Goal: Task Accomplishment & Management: Use online tool/utility

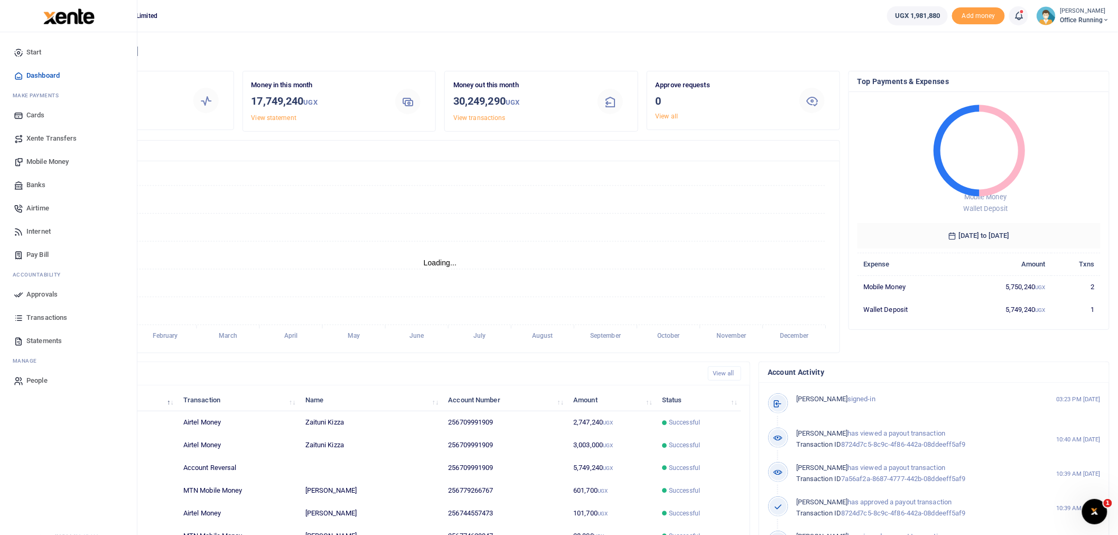
scroll to position [10, 9]
click at [38, 159] on span "Mobile Money" at bounding box center [47, 161] width 42 height 11
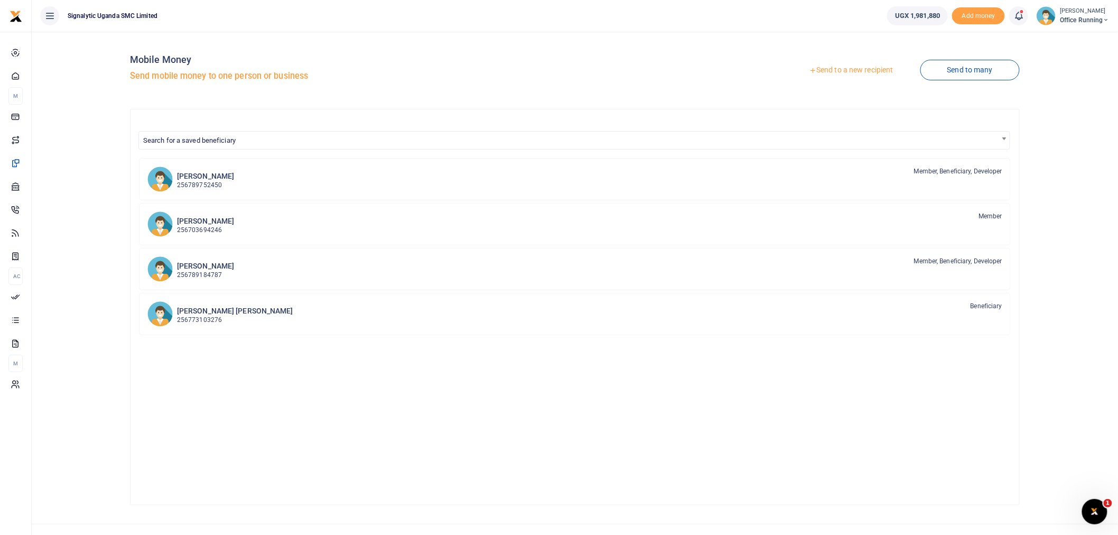
click at [841, 70] on link "Send to a new recipient" at bounding box center [851, 70] width 138 height 19
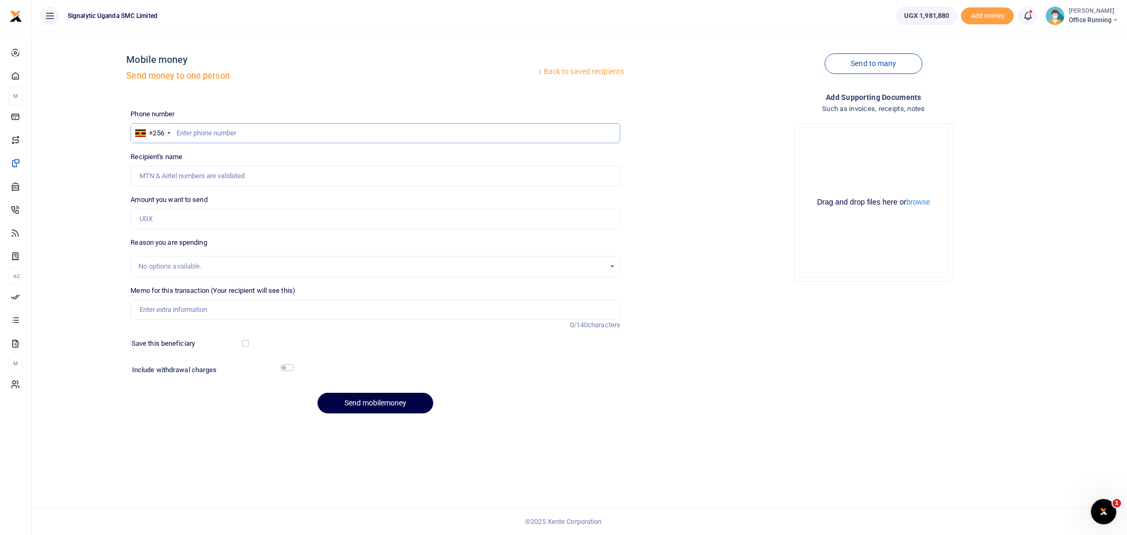
click at [215, 136] on input "text" at bounding box center [376, 133] width 490 height 20
paste input "773593740"
type input "773593740"
type input "Robert Richard Kyebavuma"
type input "773593740"
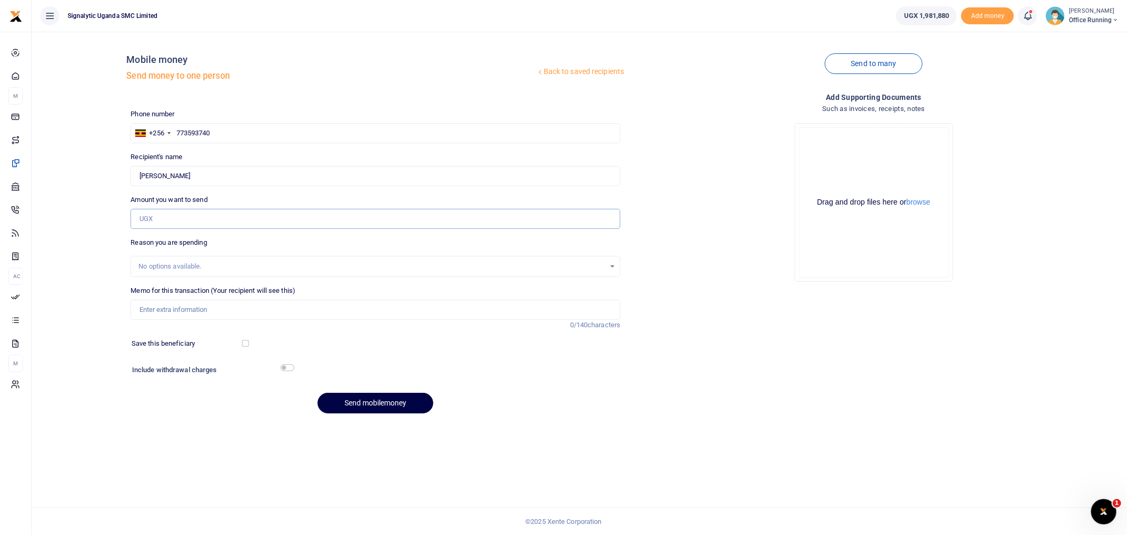
click at [194, 220] on input "Amount you want to send" at bounding box center [376, 219] width 490 height 20
type input "25,000"
click at [172, 310] on input "Memo for this transaction (Your recipient will see this)" at bounding box center [376, 310] width 490 height 20
click at [180, 315] on input "Memo for this transaction (Your recipient will see this)" at bounding box center [376, 310] width 490 height 20
paste input "REQSN00154"
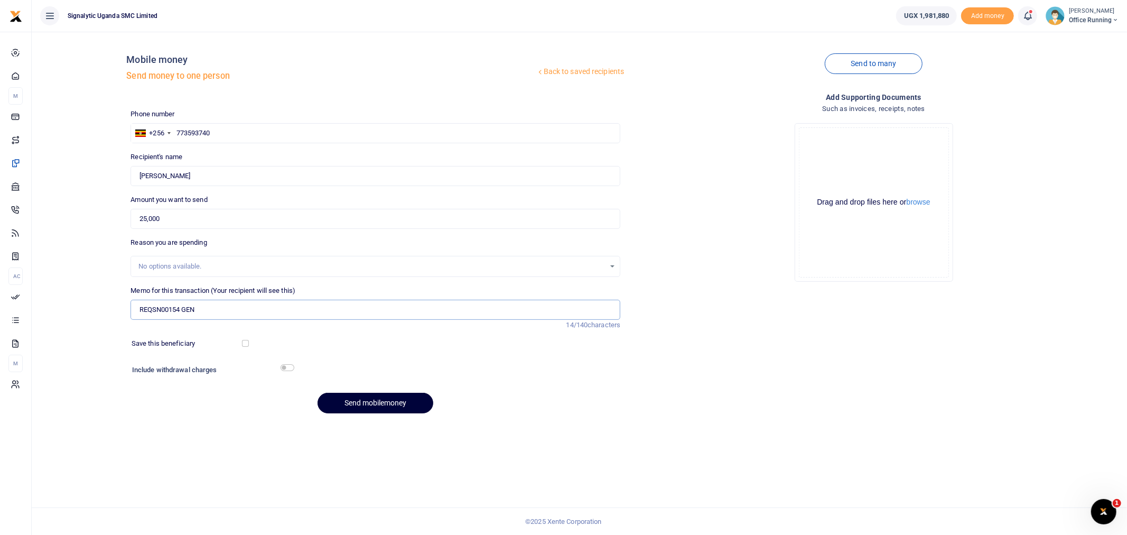
type input "REQSN00154 GEN"
click at [376, 397] on button "Send mobilemoney" at bounding box center [376, 403] width 116 height 21
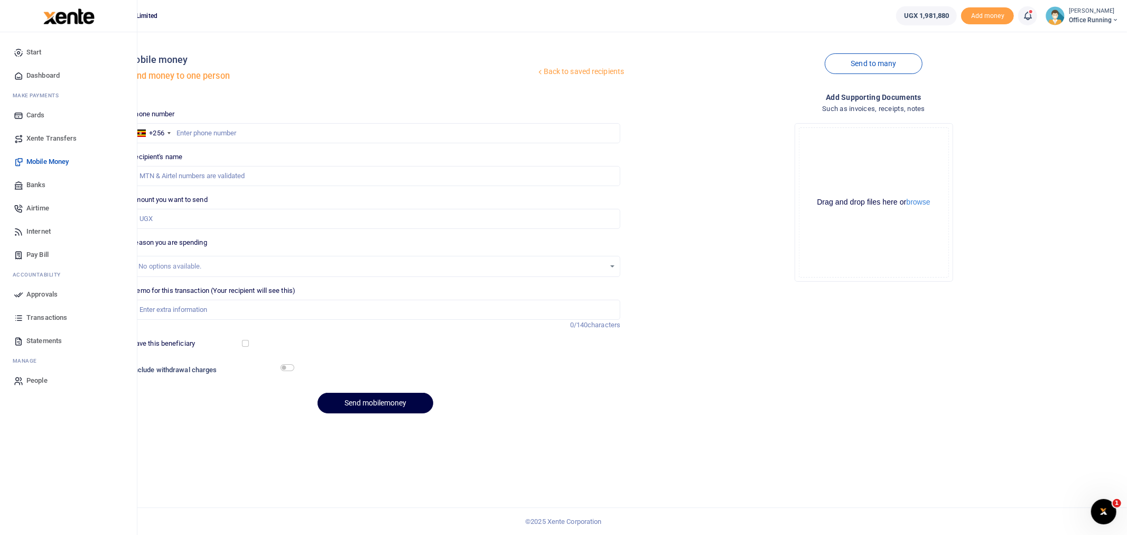
click at [43, 293] on span "Approvals" at bounding box center [41, 294] width 31 height 11
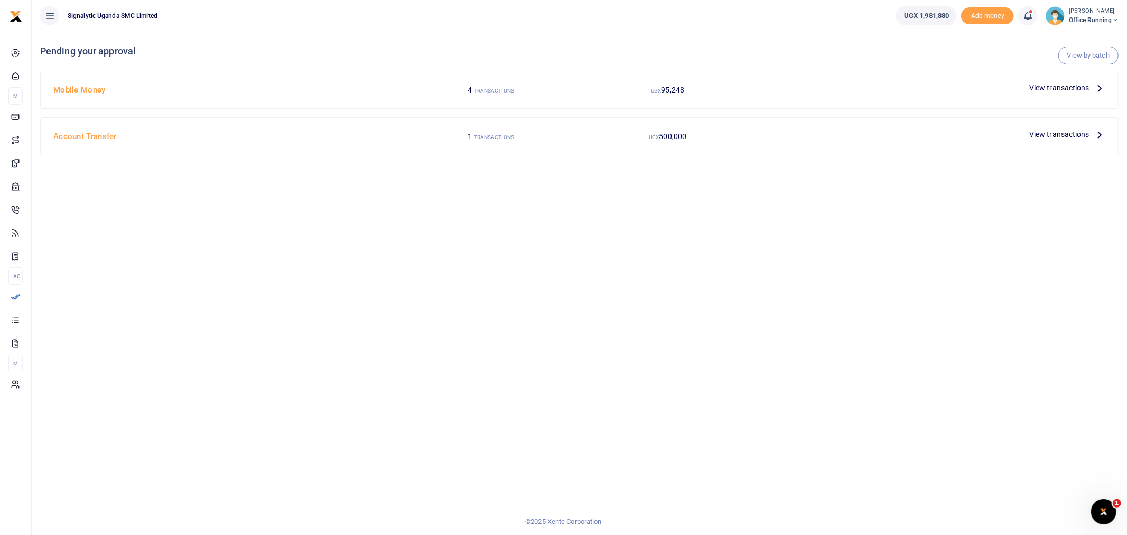
click at [1058, 88] on span "View transactions" at bounding box center [1059, 88] width 60 height 12
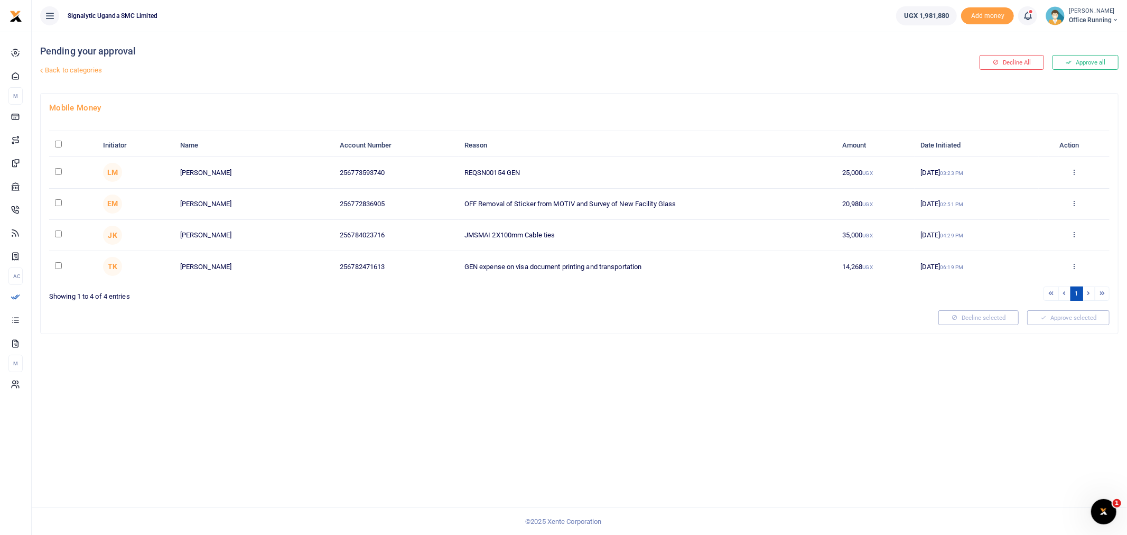
click at [1080, 176] on div "Approve Decline Details" at bounding box center [1074, 173] width 59 height 11
click at [1075, 170] on icon at bounding box center [1074, 171] width 7 height 7
click at [1050, 187] on link "Approve" at bounding box center [1035, 189] width 83 height 15
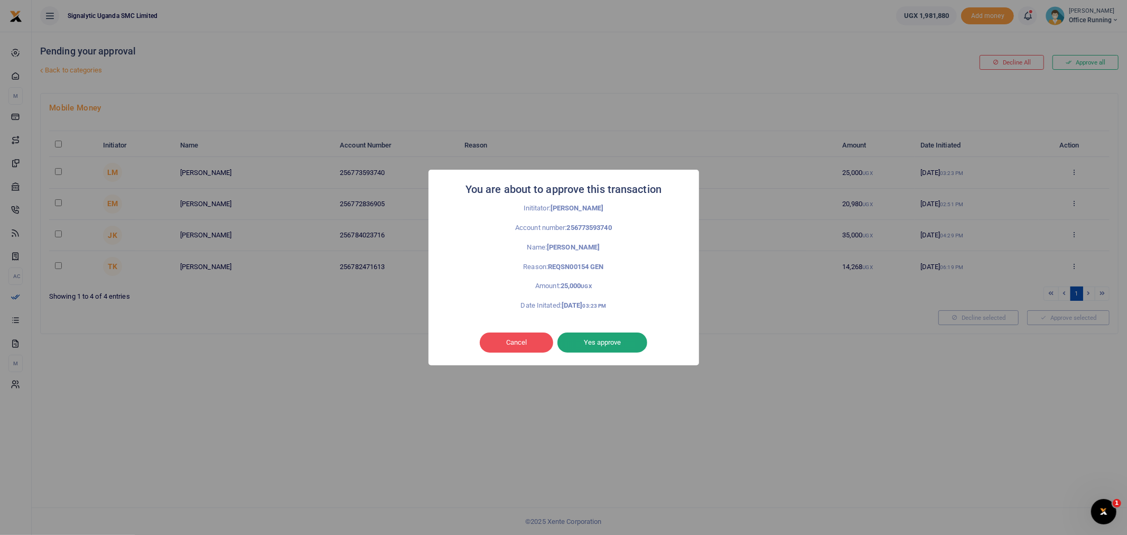
click at [613, 338] on button "Yes approve" at bounding box center [603, 342] width 90 height 20
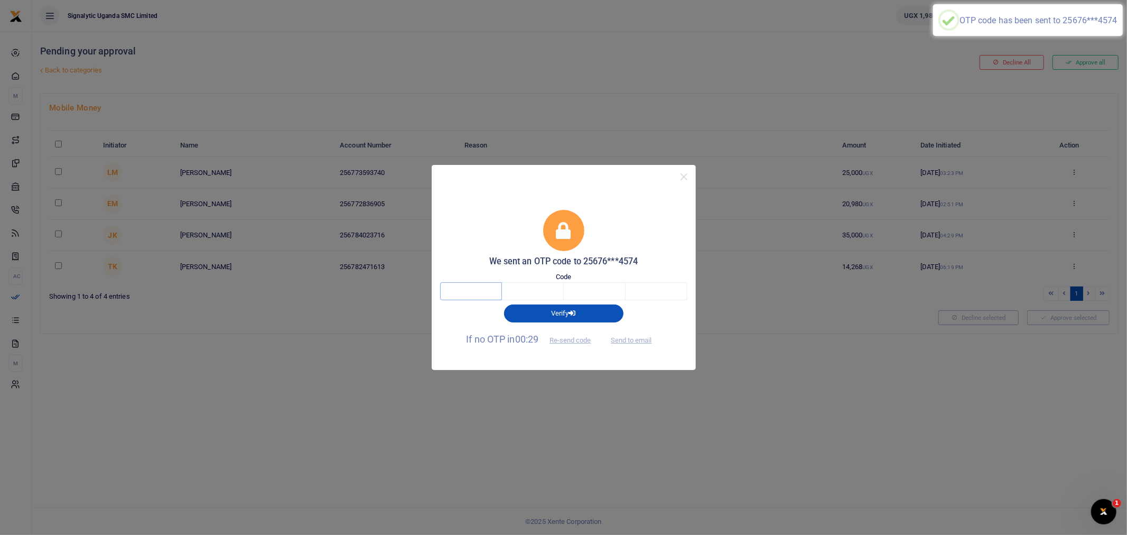
click at [469, 289] on input "text" at bounding box center [471, 291] width 62 height 18
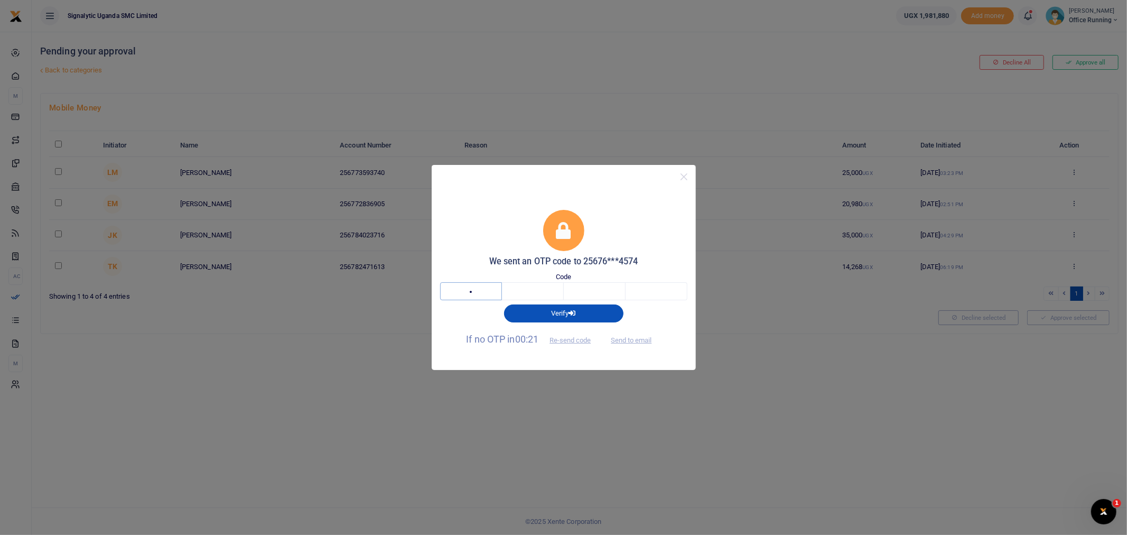
type input "5"
type input "2"
type input "0"
type input "5"
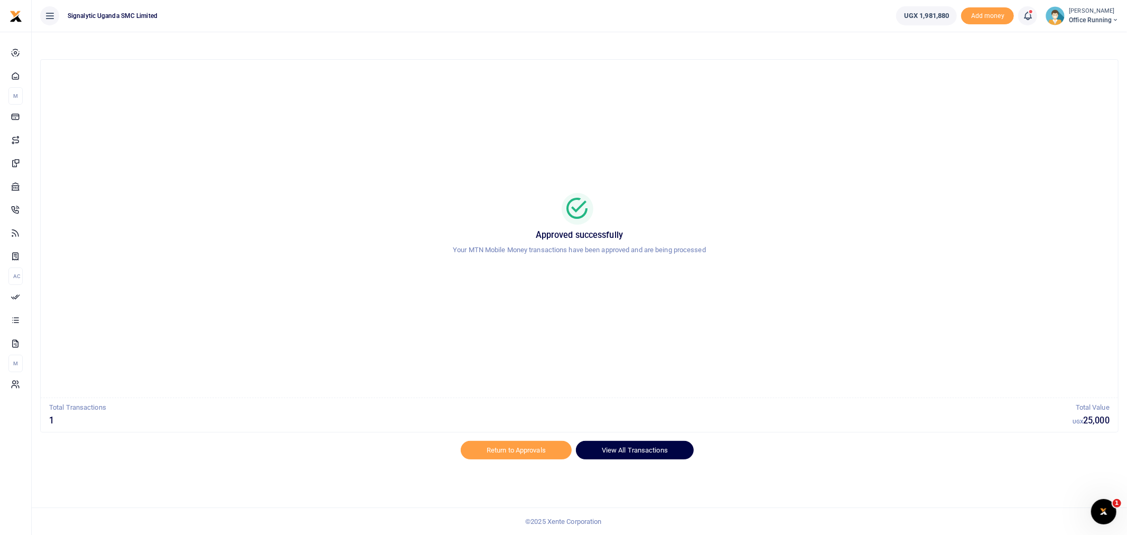
click at [619, 446] on link "View All Transactions" at bounding box center [635, 450] width 118 height 18
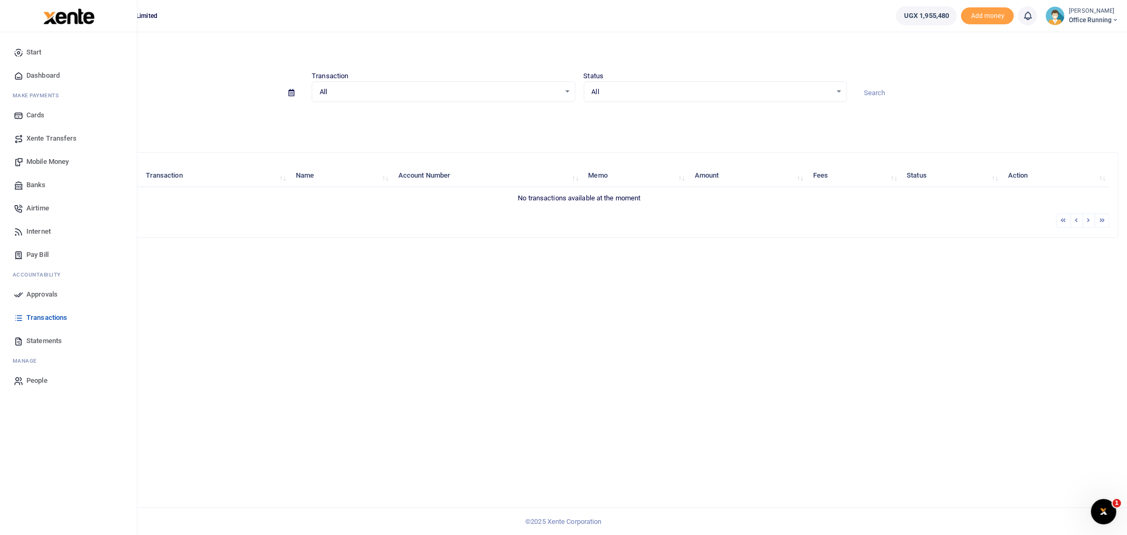
click at [54, 320] on span "Transactions" at bounding box center [46, 317] width 41 height 11
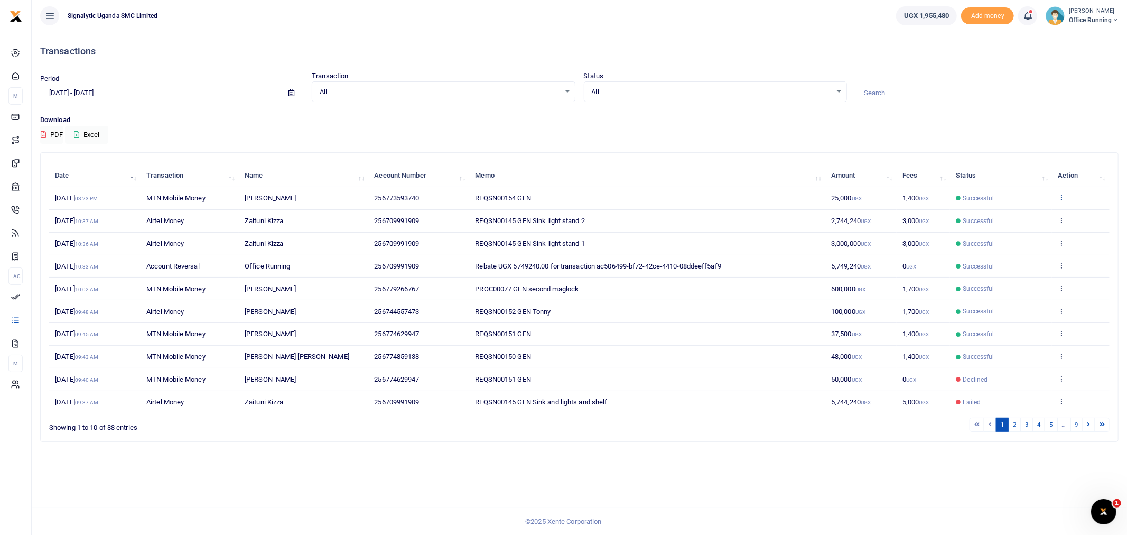
click at [1060, 197] on icon at bounding box center [1062, 196] width 7 height 7
click at [1015, 219] on link "View details" at bounding box center [1022, 215] width 83 height 15
